Goal: Task Accomplishment & Management: Manage account settings

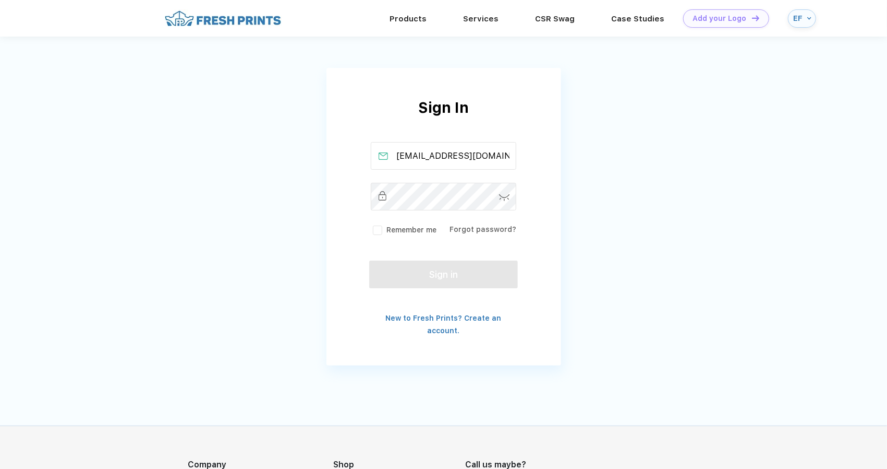
type input "[EMAIL_ADDRESS][DOMAIN_NAME]"
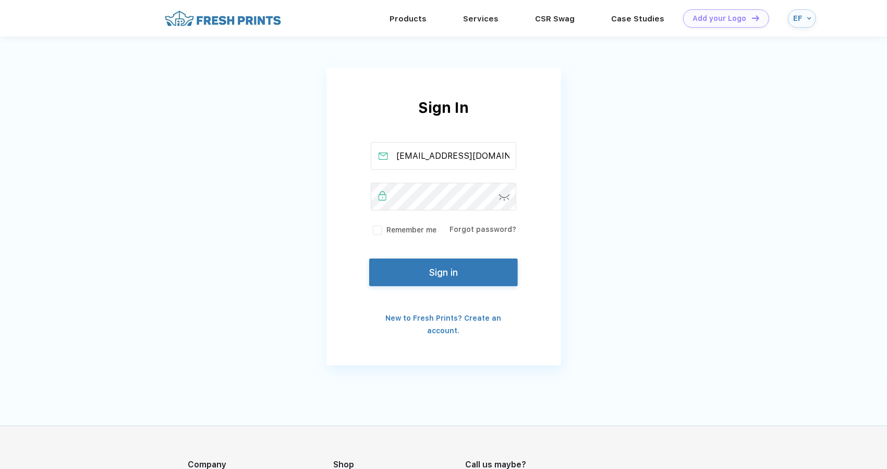
click at [429, 275] on button "Sign in" at bounding box center [443, 272] width 148 height 28
click at [444, 267] on button "Sign in" at bounding box center [443, 272] width 148 height 28
